Goal: Task Accomplishment & Management: Use online tool/utility

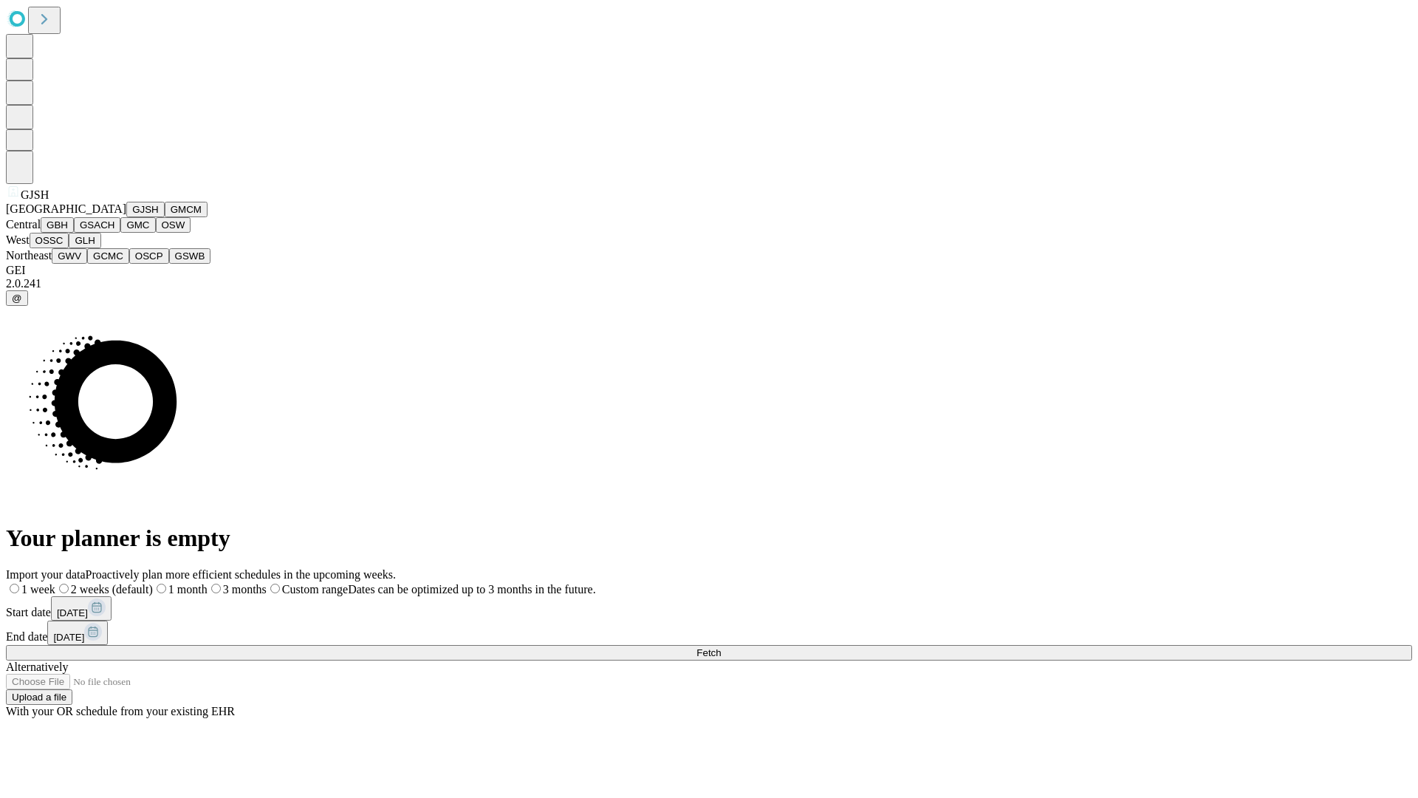
click at [126, 217] on button "GJSH" at bounding box center [145, 210] width 38 height 16
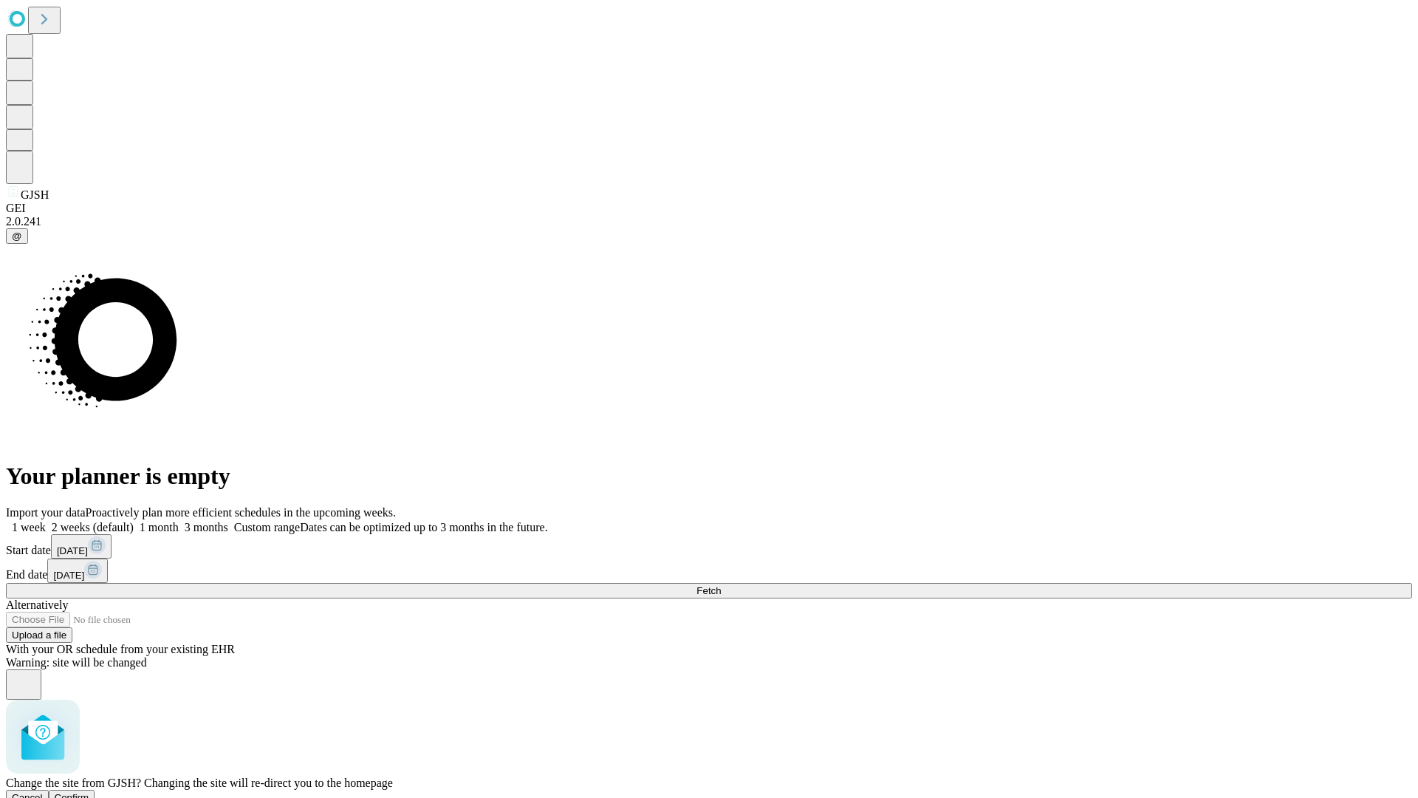
click at [89, 792] on span "Confirm" at bounding box center [72, 797] width 35 height 11
click at [46, 521] on label "1 week" at bounding box center [26, 527] width 40 height 13
click at [721, 585] on span "Fetch" at bounding box center [709, 590] width 24 height 11
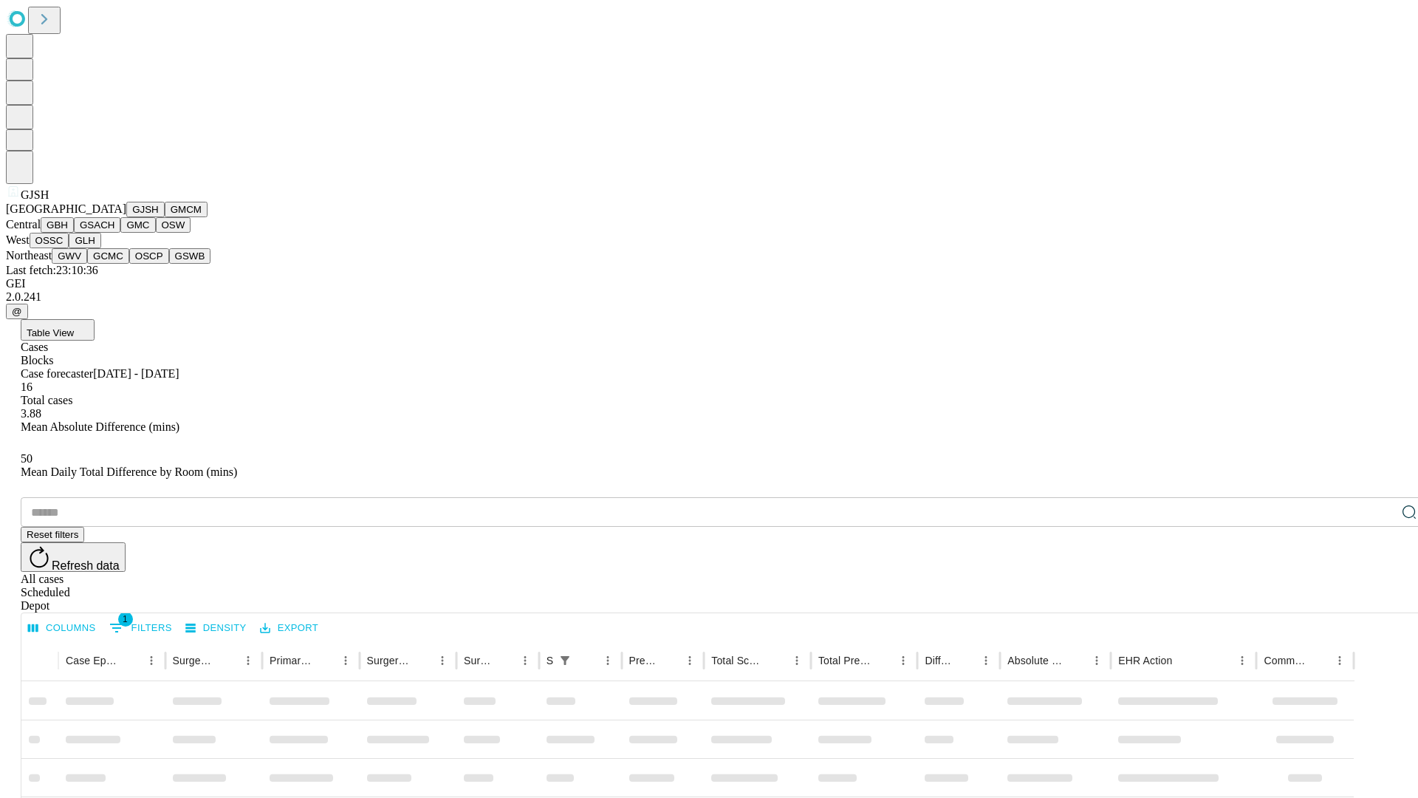
click at [165, 217] on button "GMCM" at bounding box center [186, 210] width 43 height 16
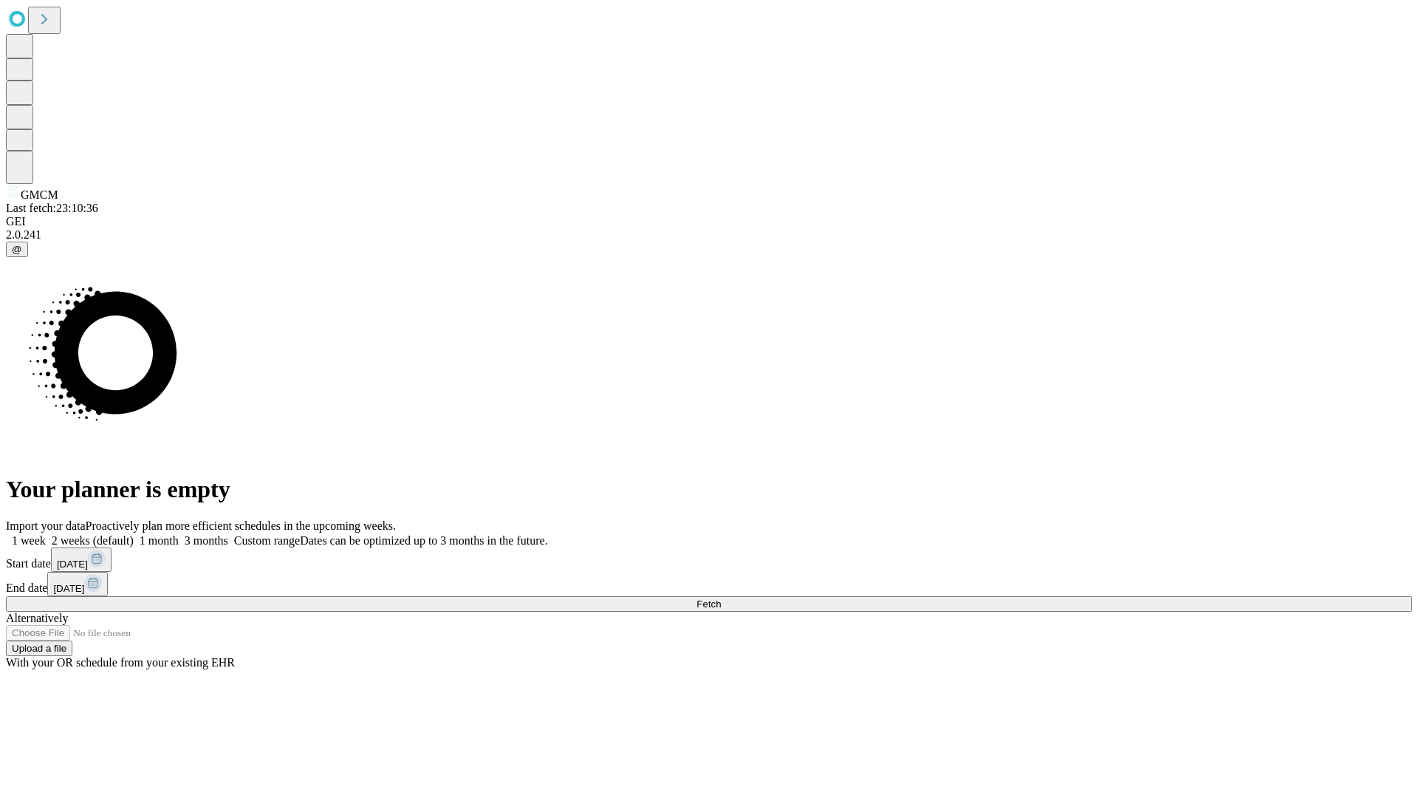
click at [46, 534] on label "1 week" at bounding box center [26, 540] width 40 height 13
click at [721, 598] on span "Fetch" at bounding box center [709, 603] width 24 height 11
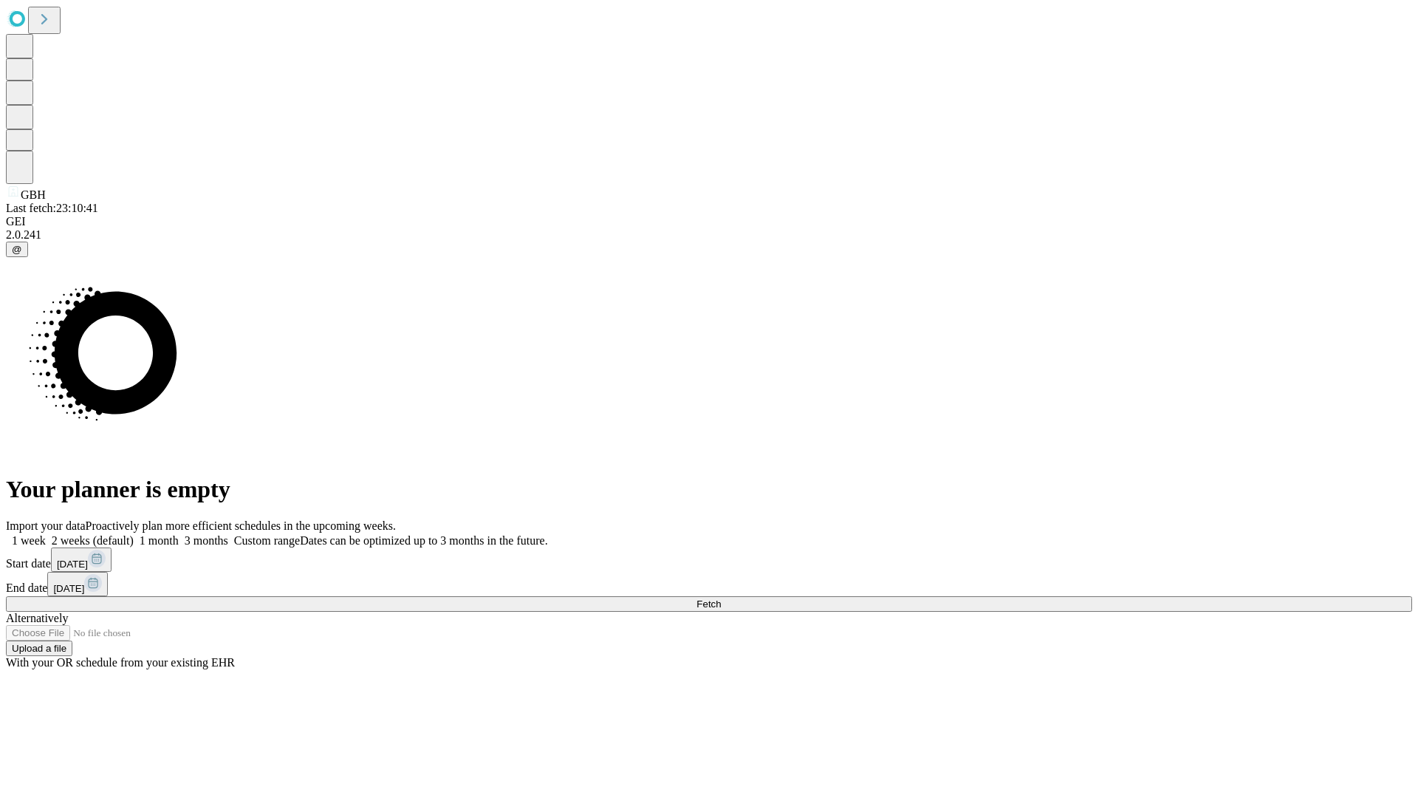
click at [46, 534] on label "1 week" at bounding box center [26, 540] width 40 height 13
click at [721, 598] on span "Fetch" at bounding box center [709, 603] width 24 height 11
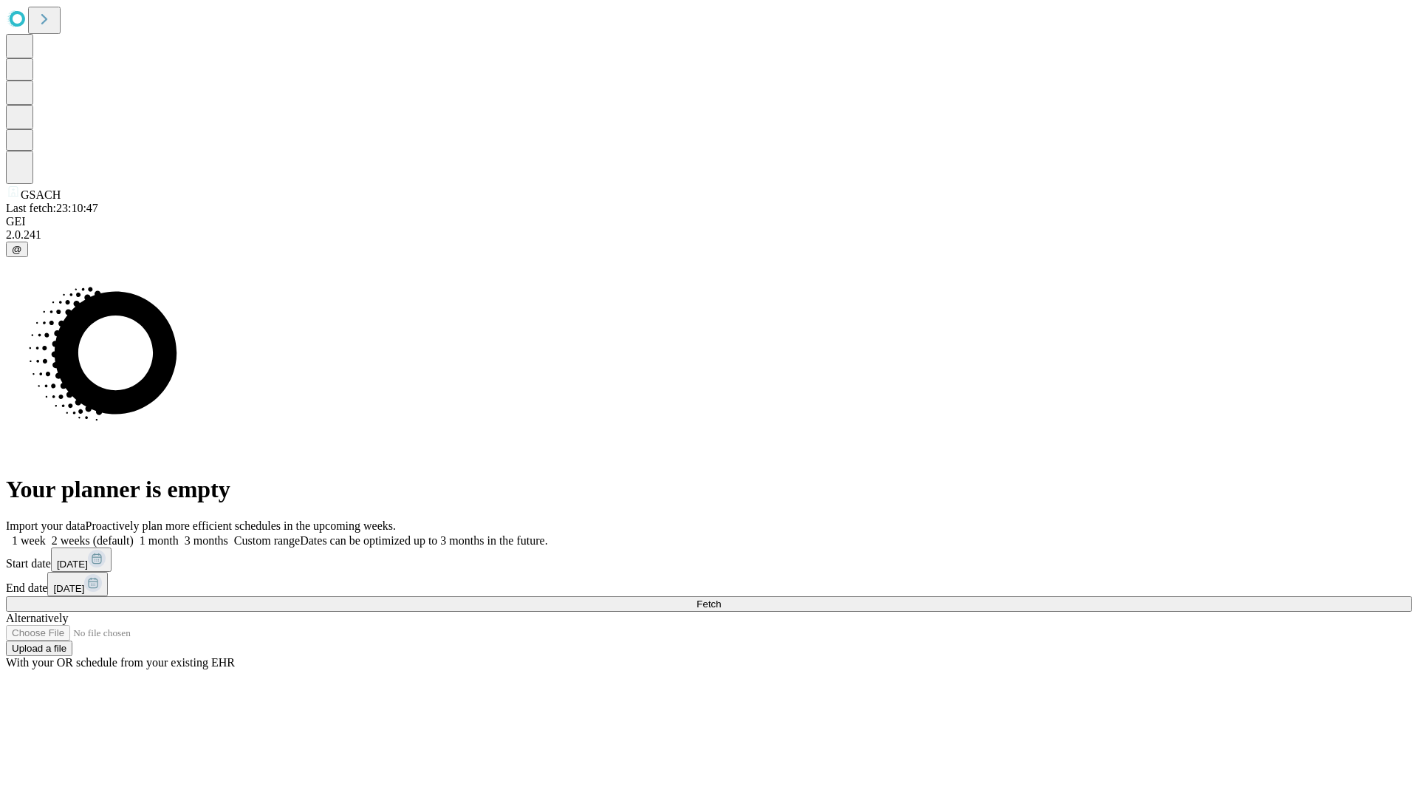
click at [46, 534] on label "1 week" at bounding box center [26, 540] width 40 height 13
click at [721, 598] on span "Fetch" at bounding box center [709, 603] width 24 height 11
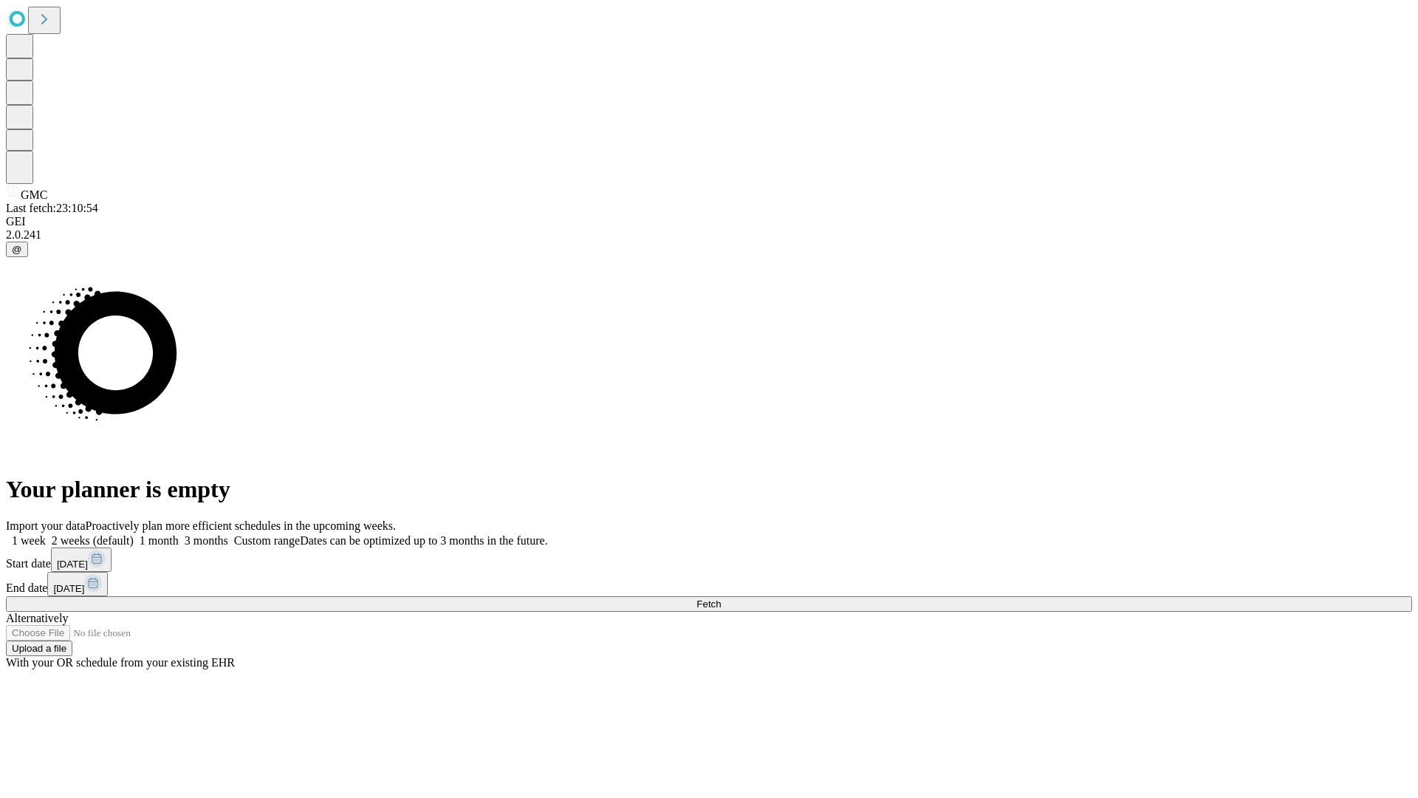
click at [46, 534] on label "1 week" at bounding box center [26, 540] width 40 height 13
click at [721, 598] on span "Fetch" at bounding box center [709, 603] width 24 height 11
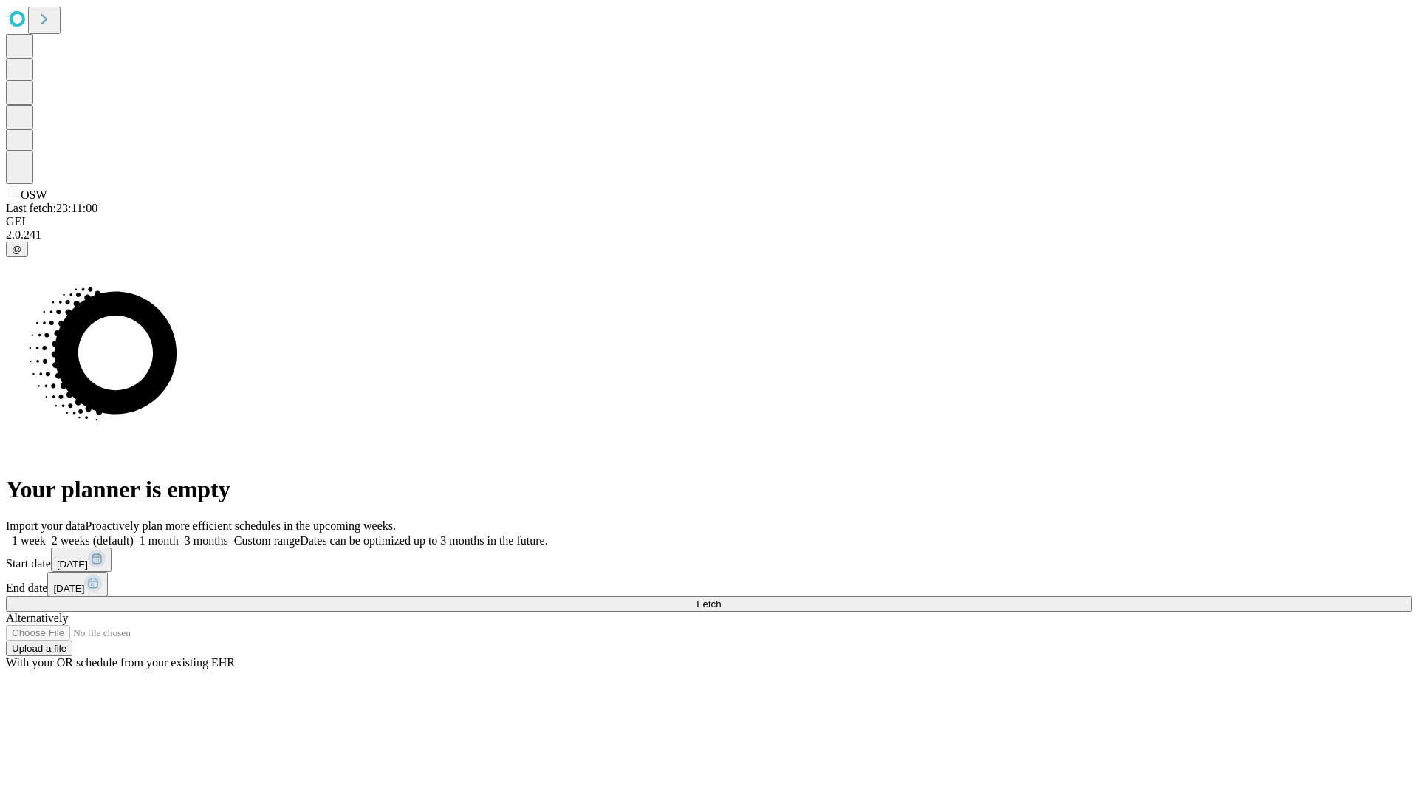
click at [46, 534] on label "1 week" at bounding box center [26, 540] width 40 height 13
click at [721, 598] on span "Fetch" at bounding box center [709, 603] width 24 height 11
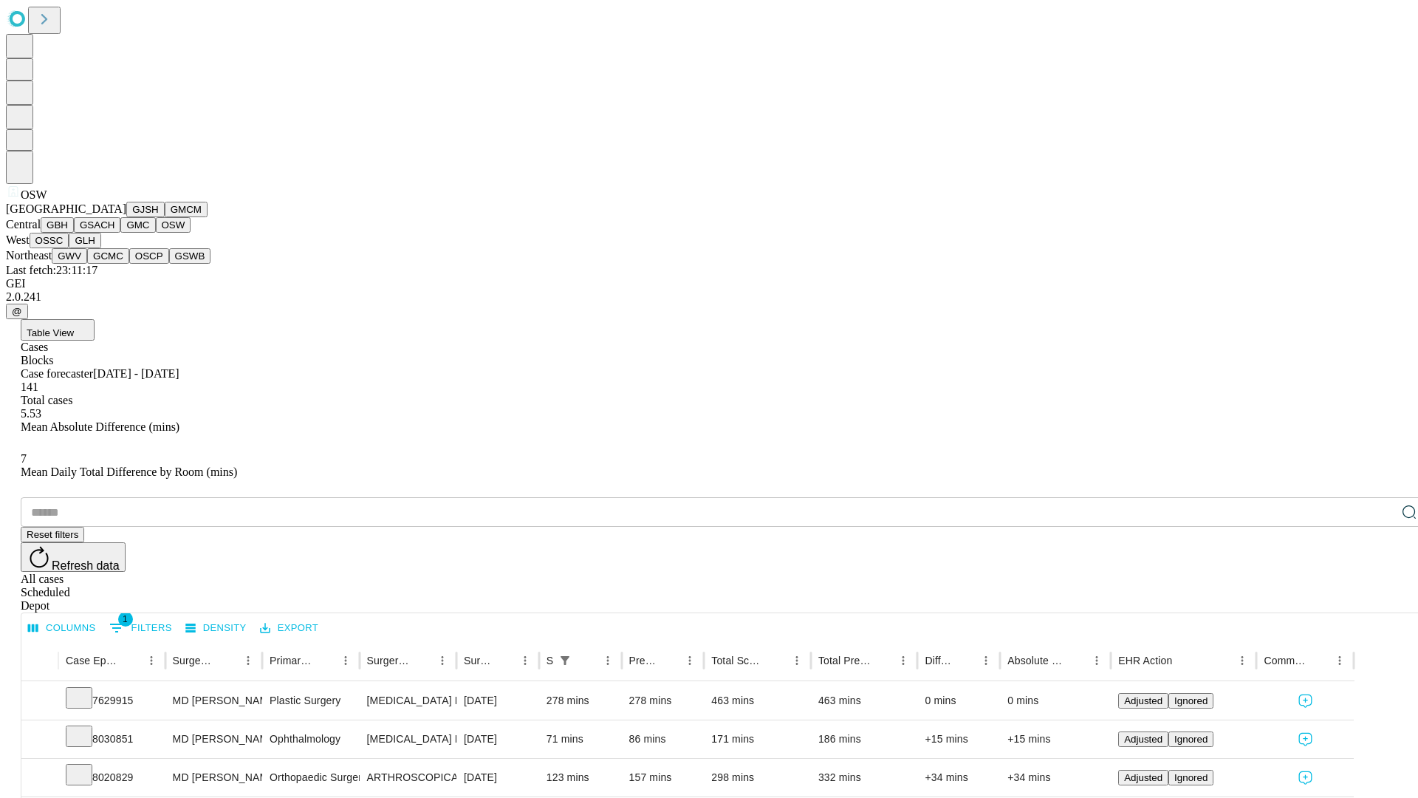
click at [69, 248] on button "OSSC" at bounding box center [50, 241] width 40 height 16
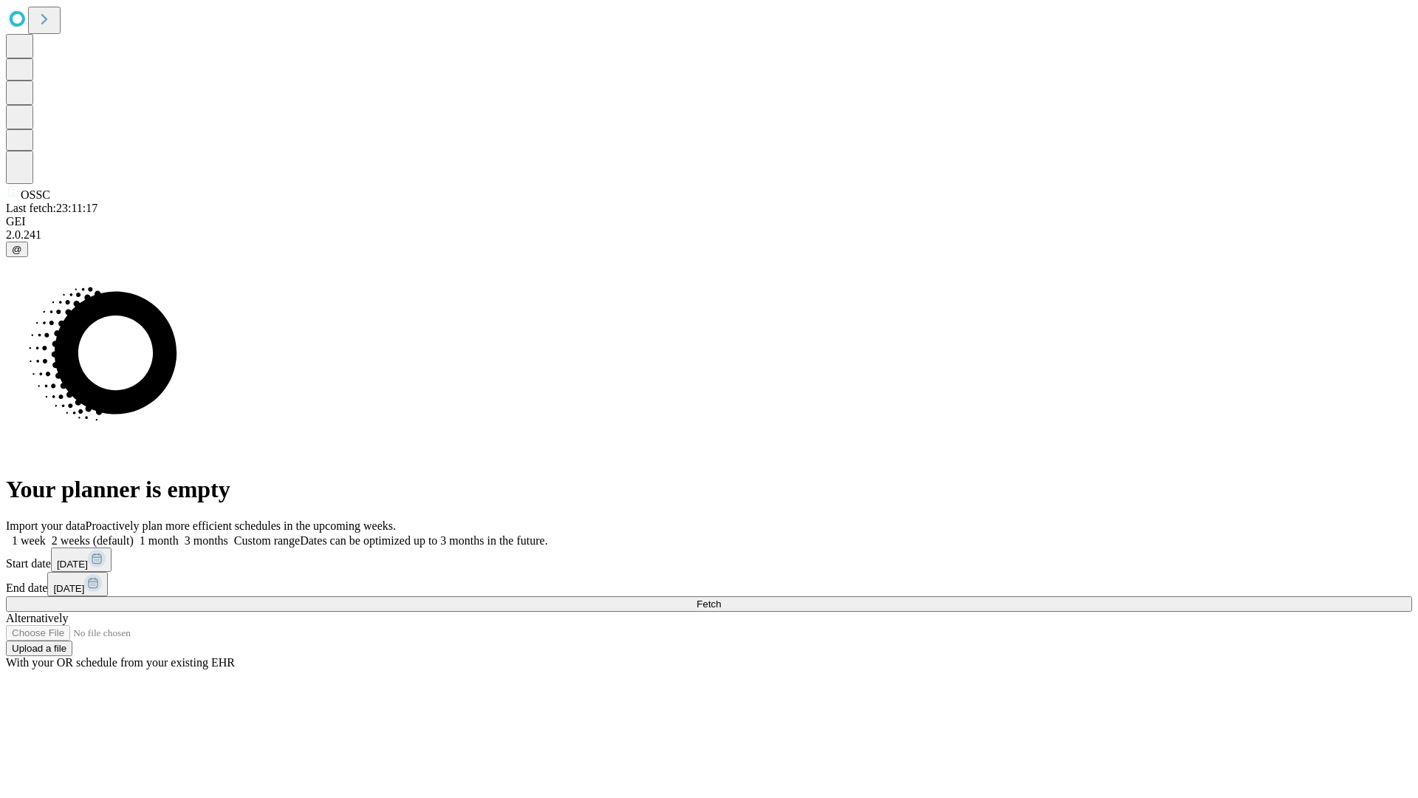
click at [46, 534] on label "1 week" at bounding box center [26, 540] width 40 height 13
click at [721, 598] on span "Fetch" at bounding box center [709, 603] width 24 height 11
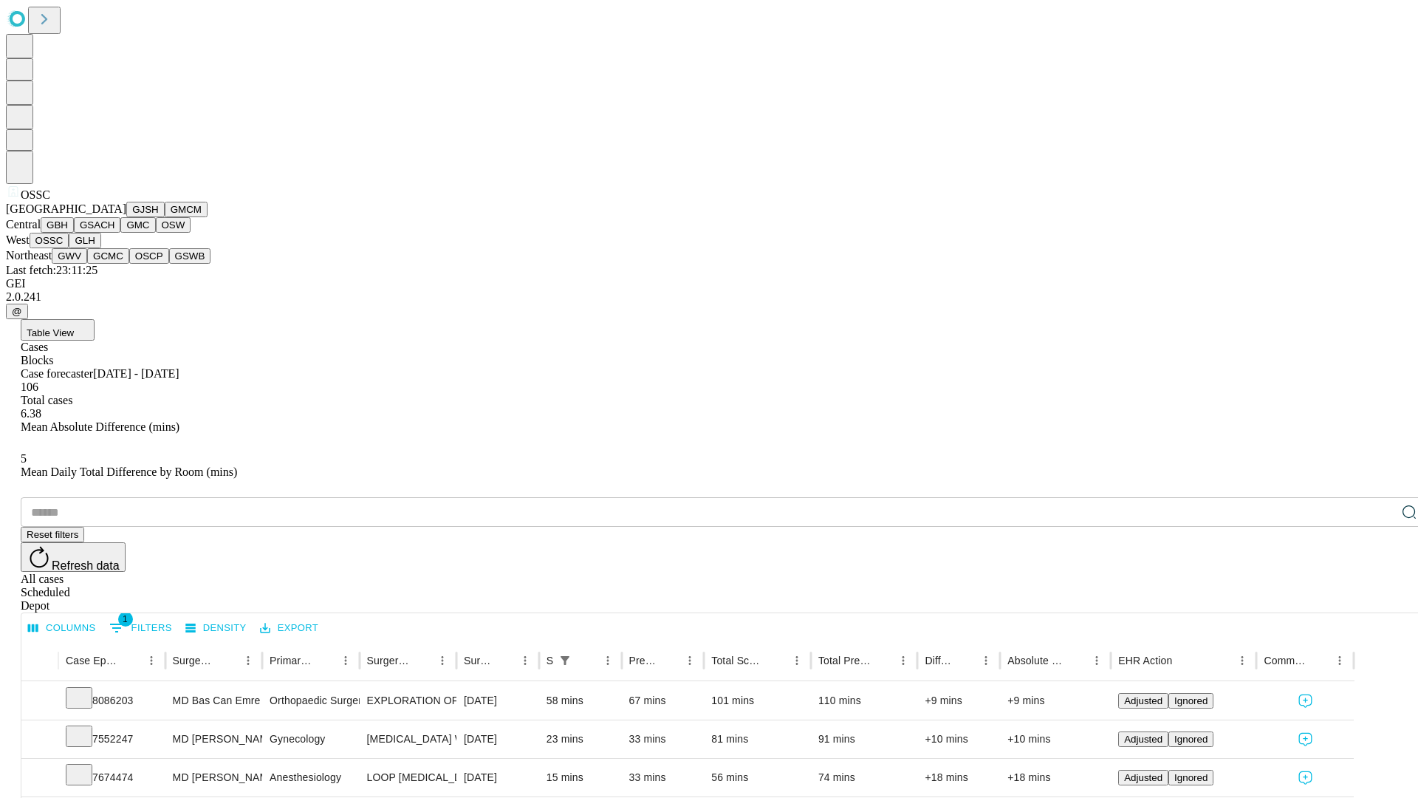
click at [100, 248] on button "GLH" at bounding box center [85, 241] width 32 height 16
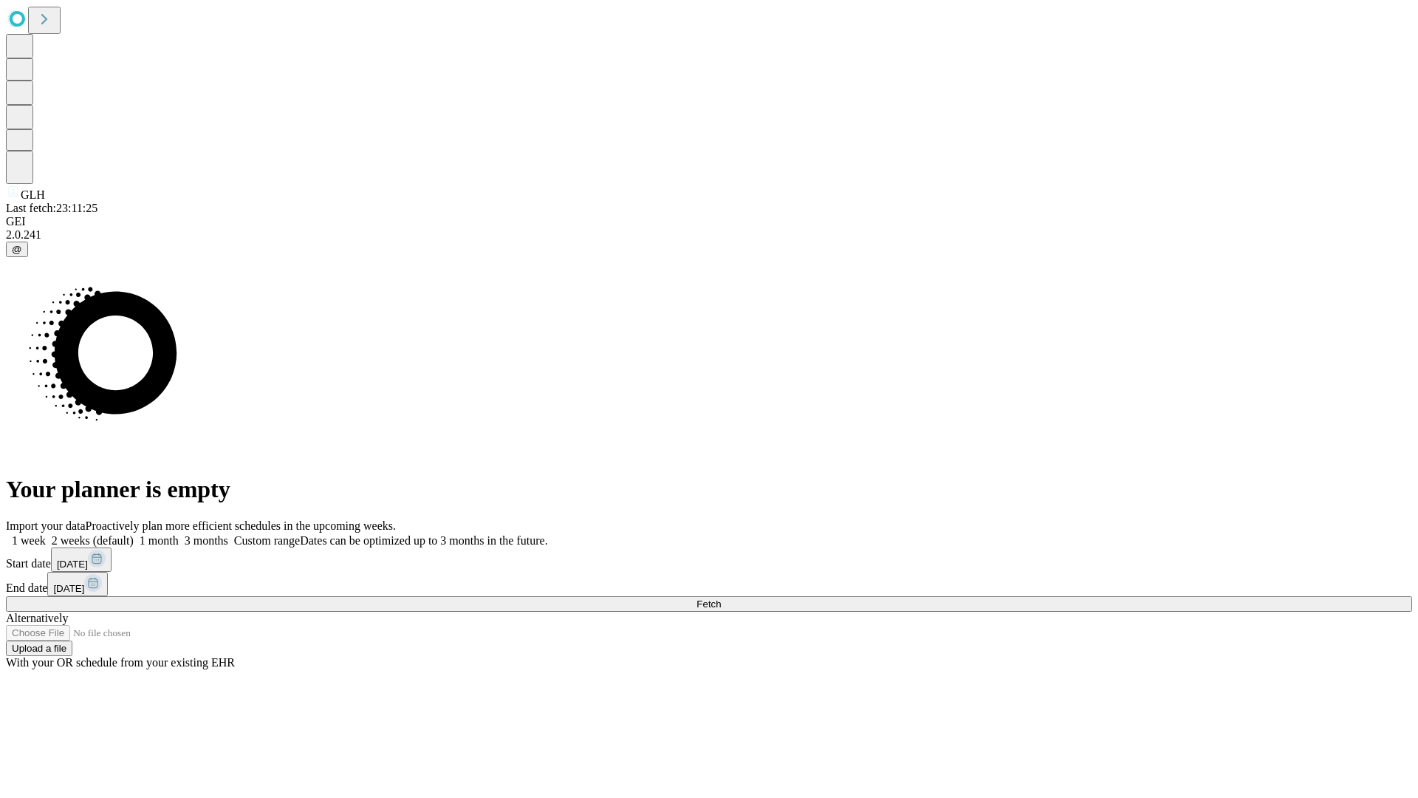
click at [46, 534] on label "1 week" at bounding box center [26, 540] width 40 height 13
click at [721, 598] on span "Fetch" at bounding box center [709, 603] width 24 height 11
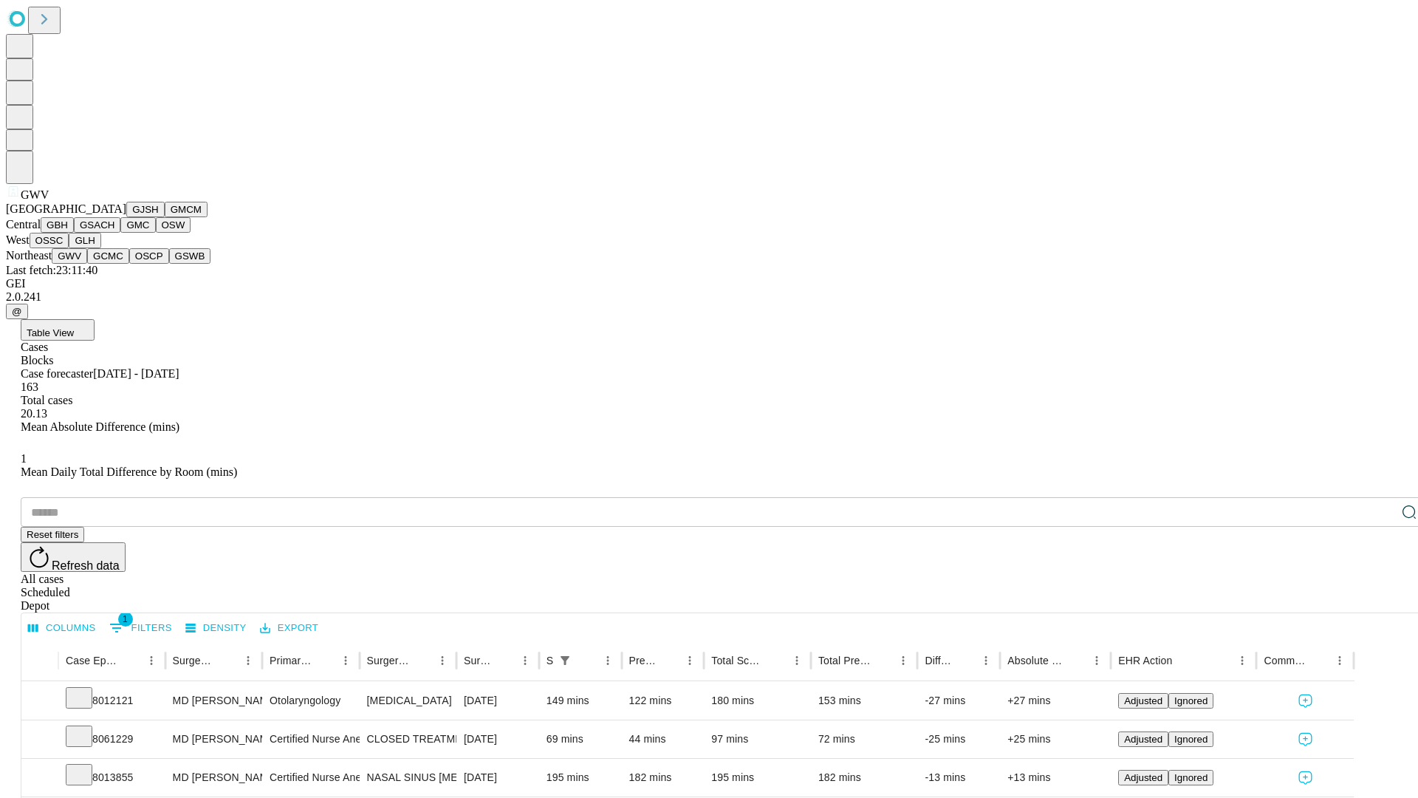
click at [114, 264] on button "GCMC" at bounding box center [108, 256] width 42 height 16
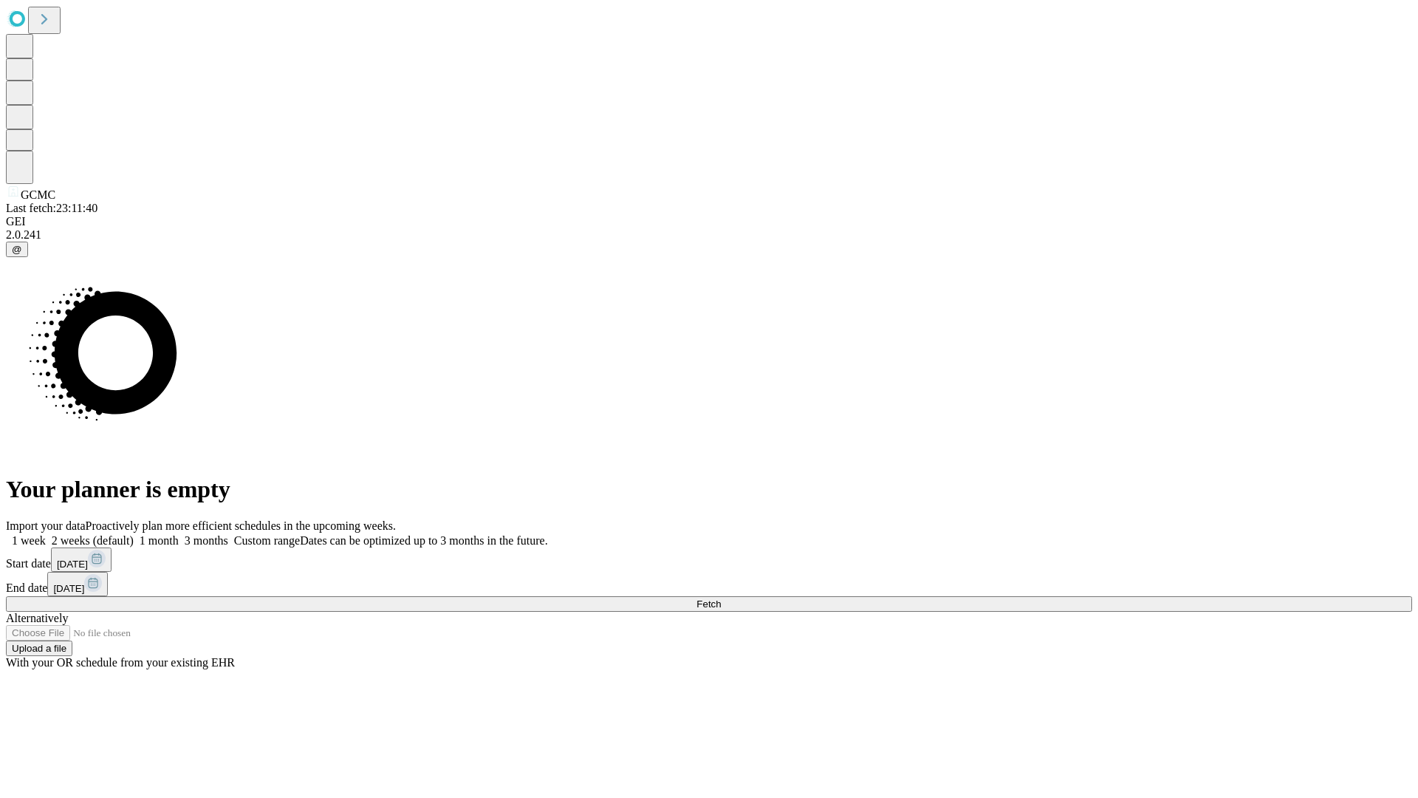
click at [46, 534] on label "1 week" at bounding box center [26, 540] width 40 height 13
click at [721, 598] on span "Fetch" at bounding box center [709, 603] width 24 height 11
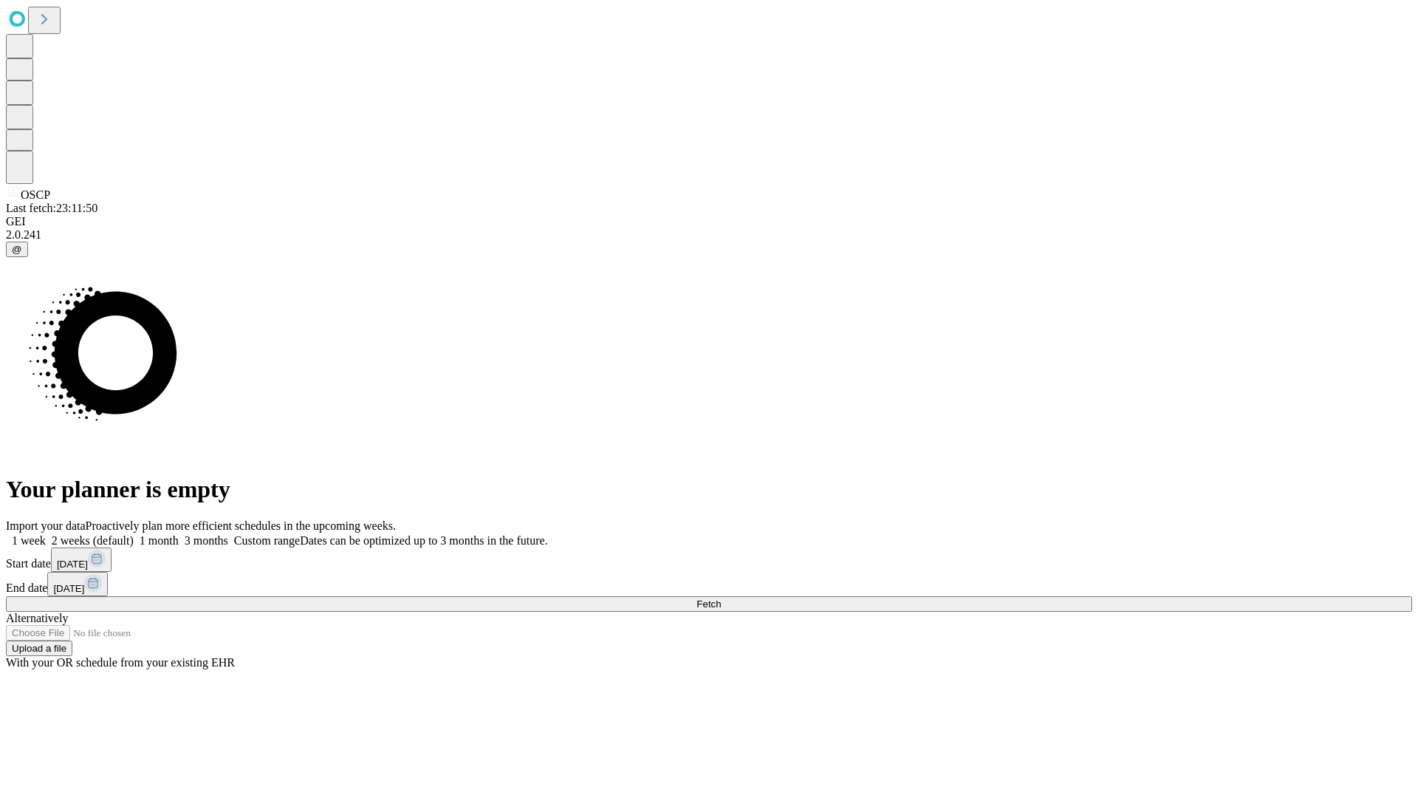
click at [46, 534] on label "1 week" at bounding box center [26, 540] width 40 height 13
click at [721, 598] on span "Fetch" at bounding box center [709, 603] width 24 height 11
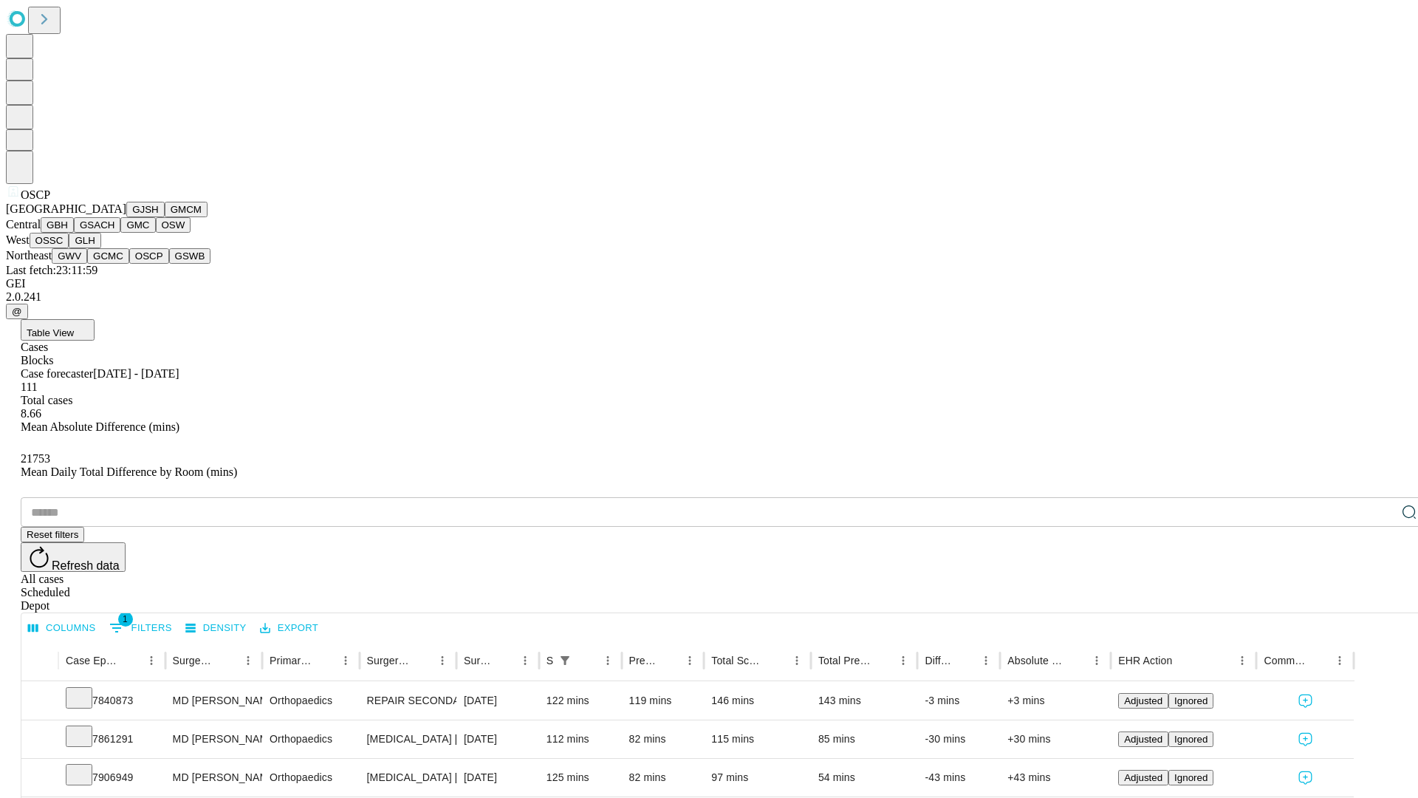
click at [169, 264] on button "GSWB" at bounding box center [190, 256] width 42 height 16
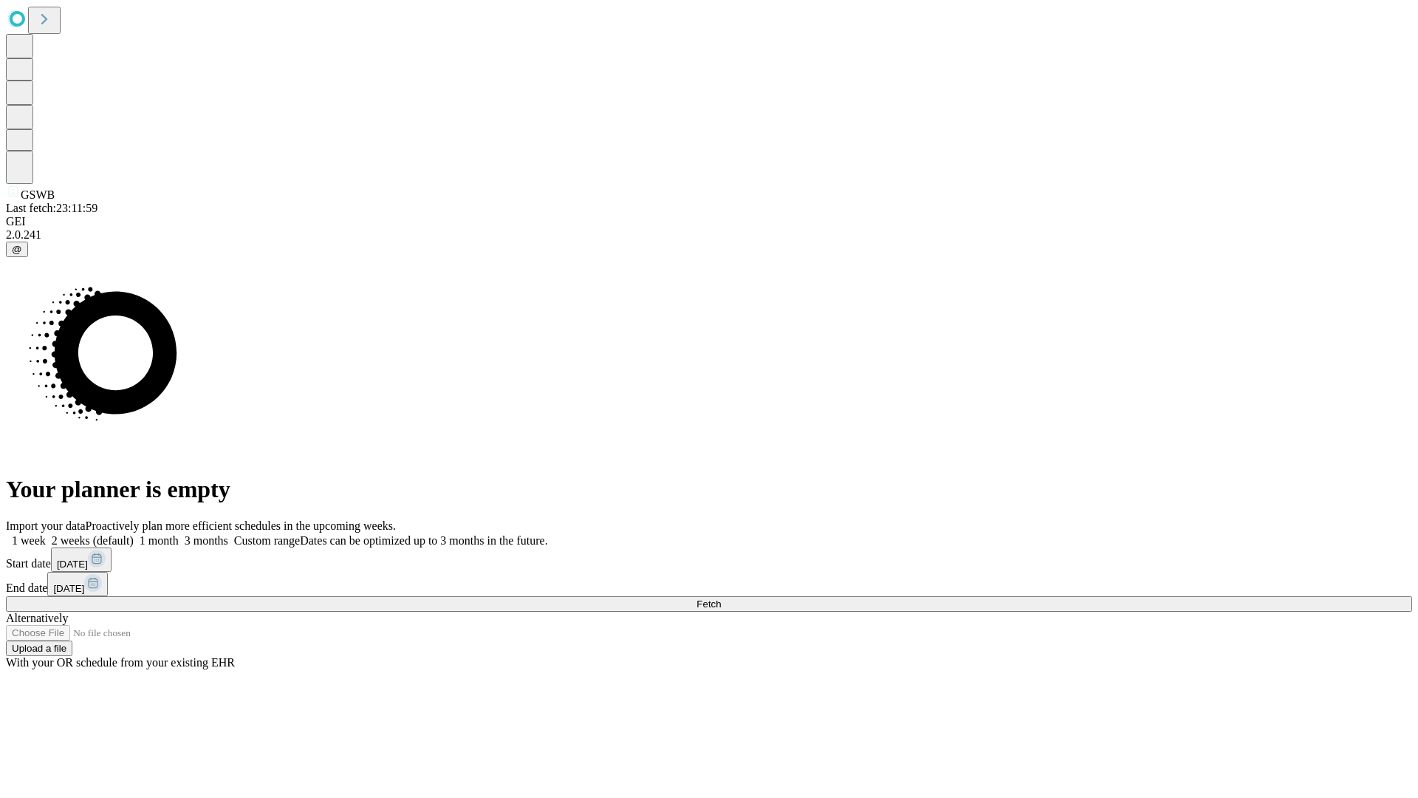
click at [46, 534] on label "1 week" at bounding box center [26, 540] width 40 height 13
click at [721, 598] on span "Fetch" at bounding box center [709, 603] width 24 height 11
